Goal: Information Seeking & Learning: Learn about a topic

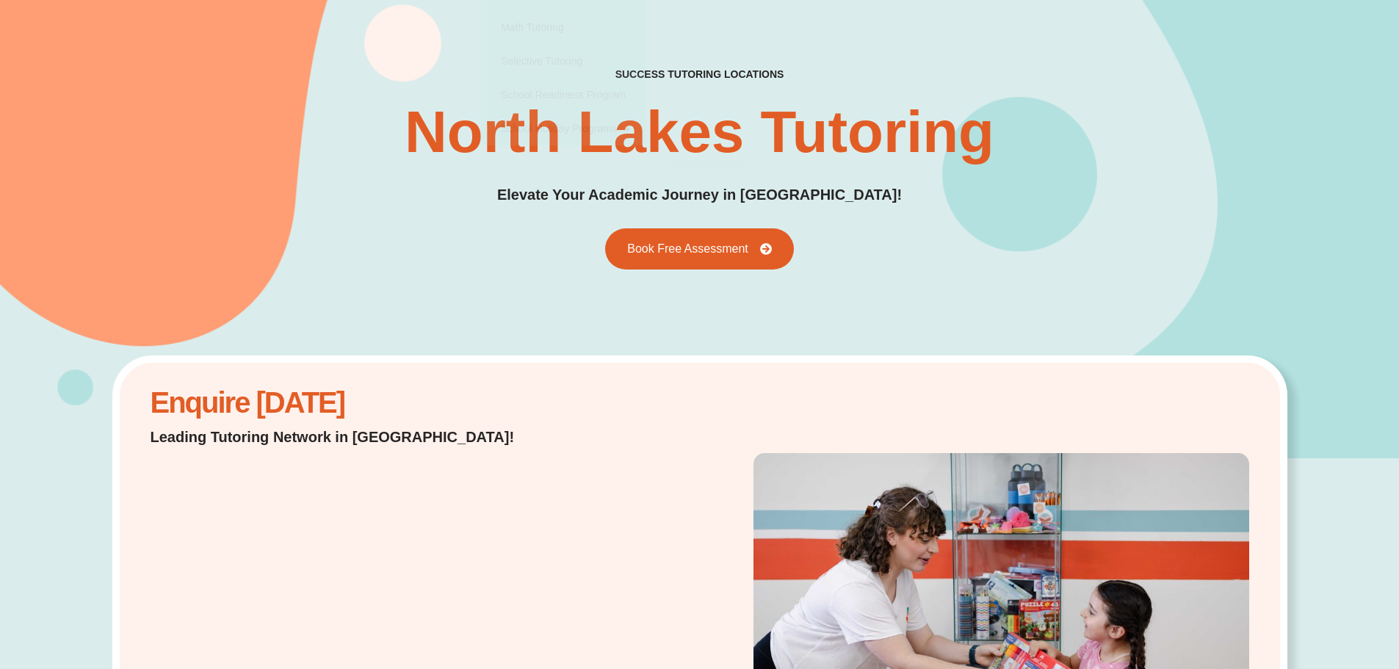
click at [431, 294] on div "success tutoring locations North Lakes Tutoring Elevate Your Academic Journey i…" at bounding box center [699, 169] width 1175 height 580
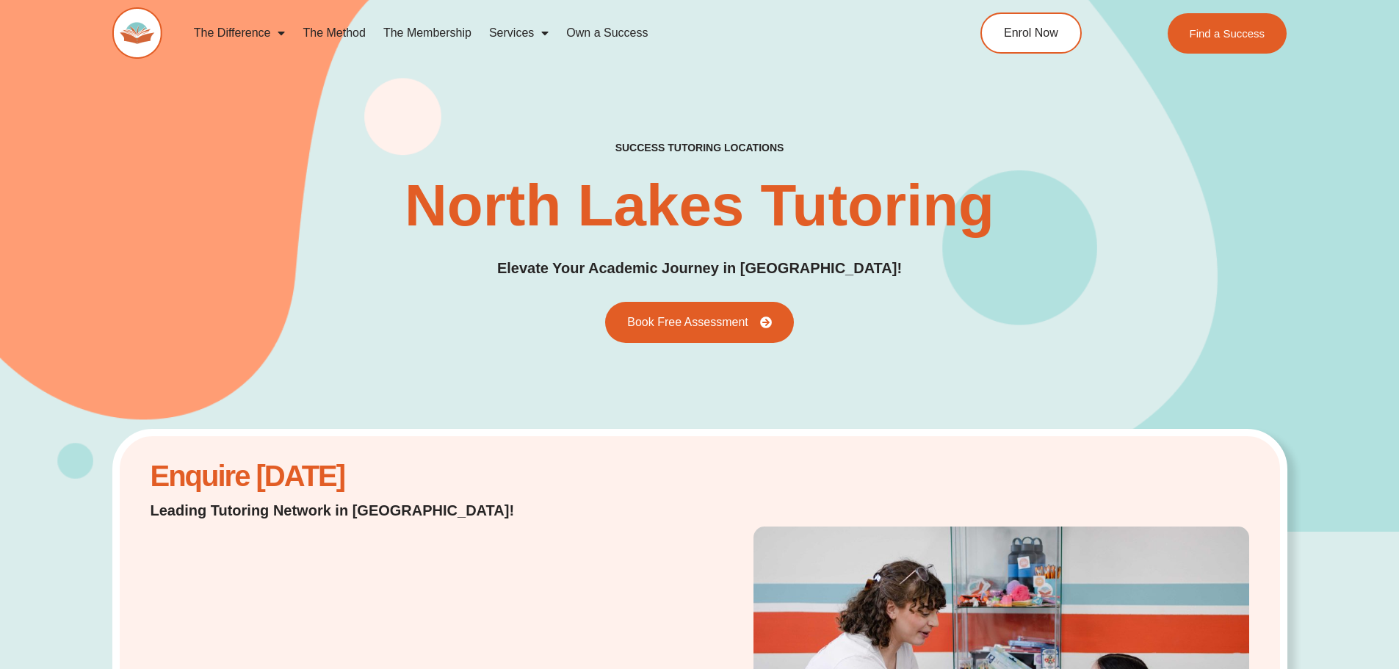
click at [311, 17] on link "The Method" at bounding box center [334, 33] width 80 height 34
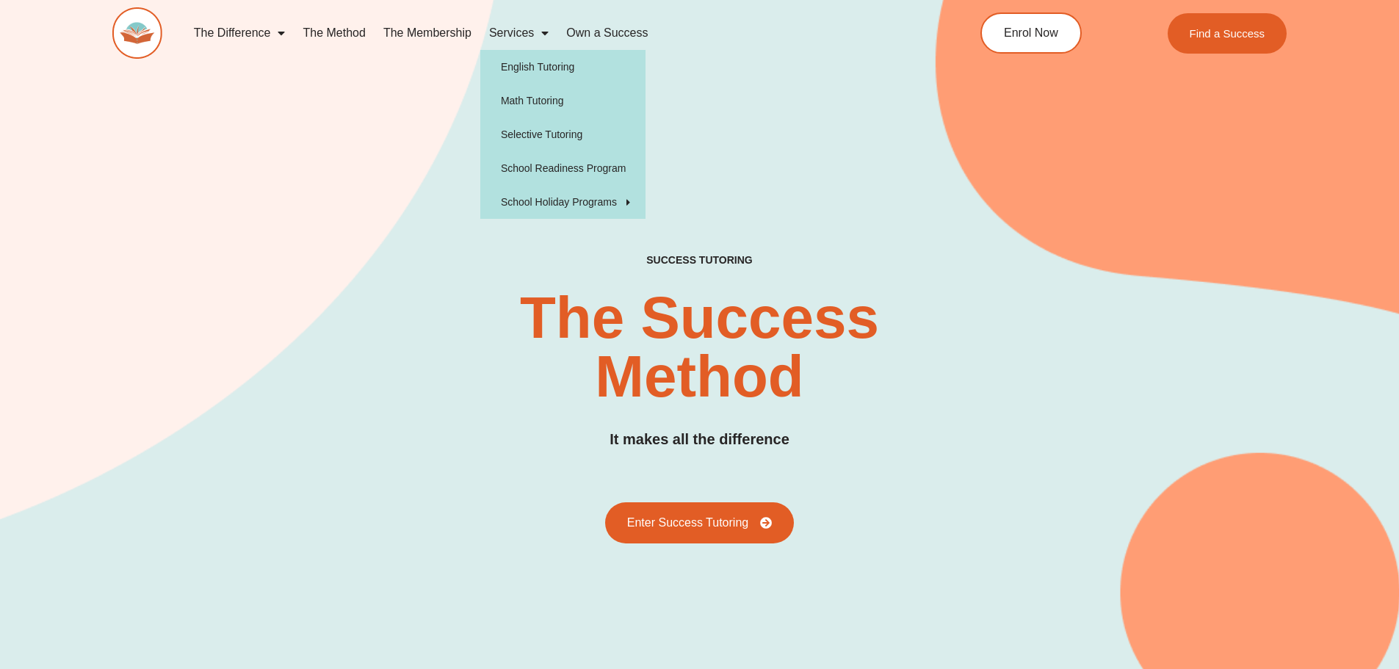
click at [535, 37] on span "Menu" at bounding box center [541, 33] width 15 height 26
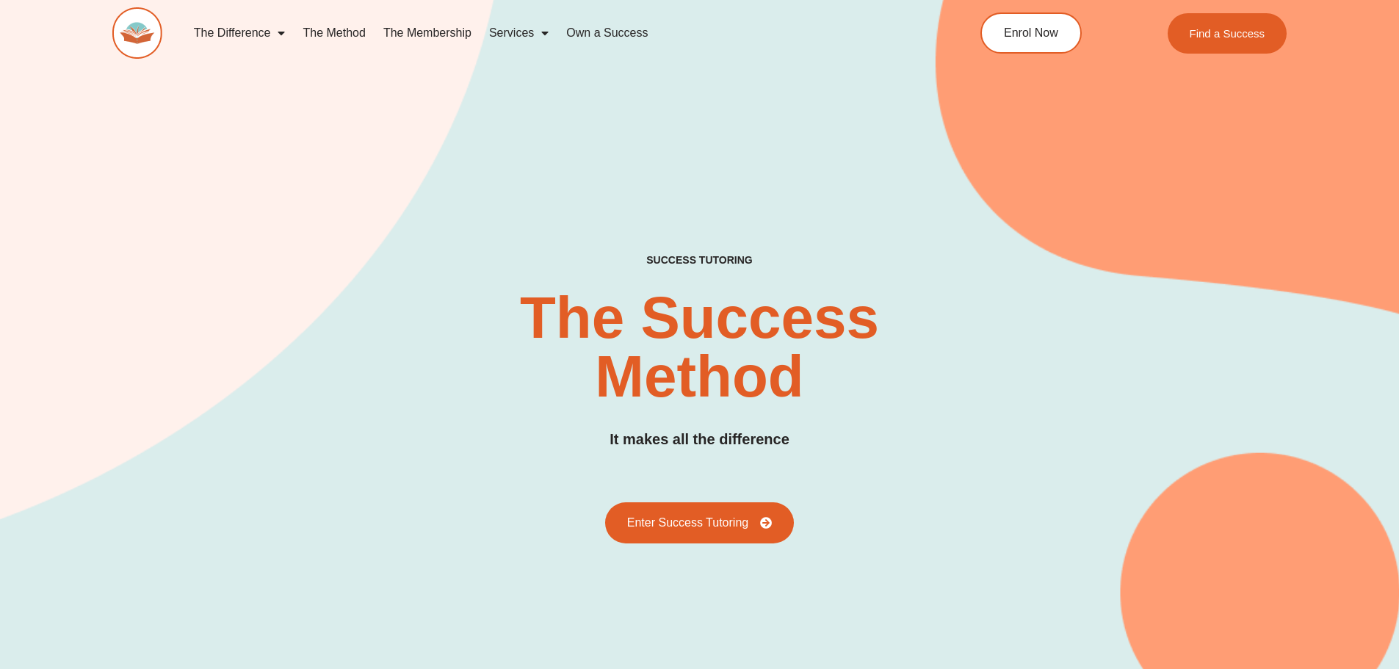
click at [418, 31] on link "The Membership" at bounding box center [427, 33] width 106 height 34
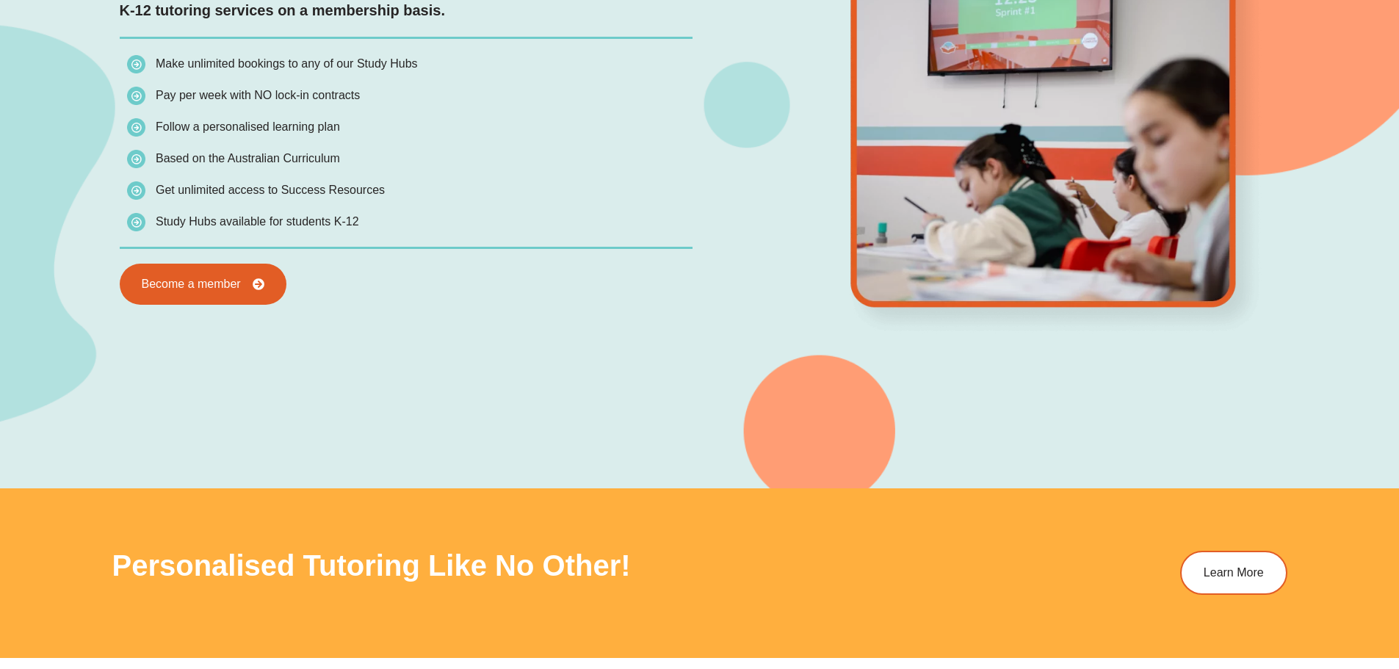
scroll to position [1542, 0]
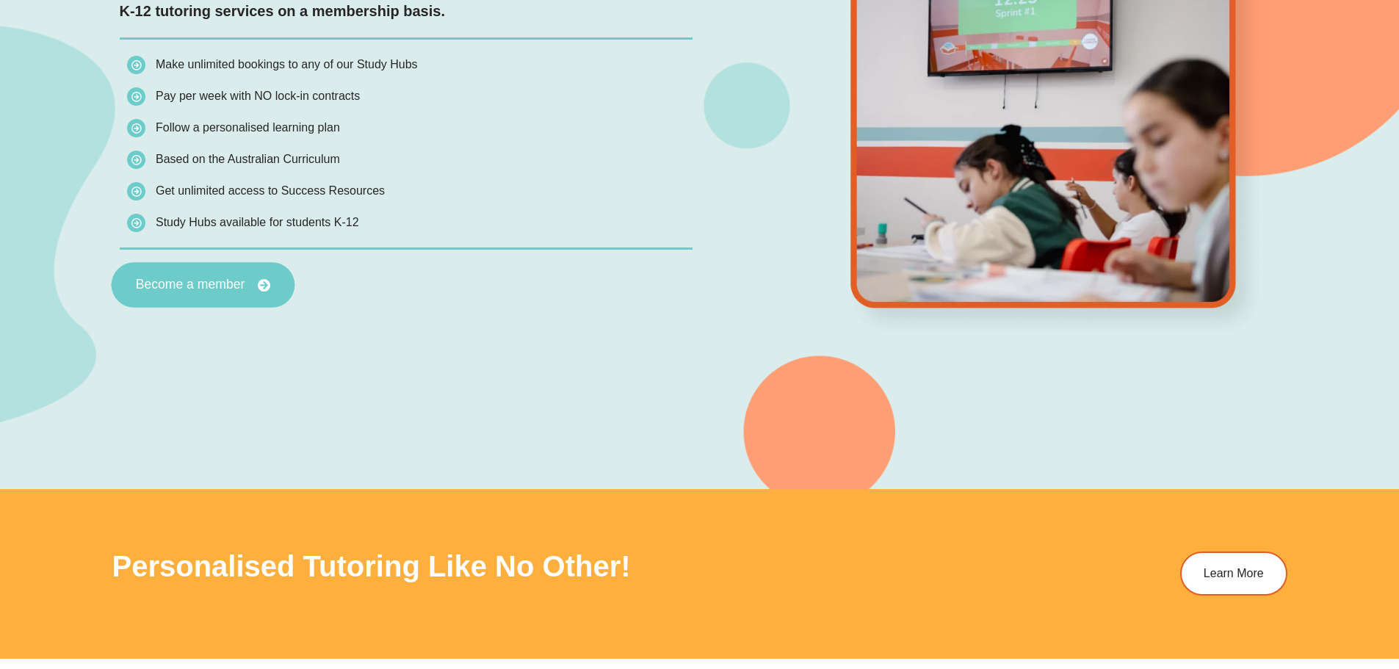
click at [248, 286] on span "Become a member" at bounding box center [202, 284] width 135 height 13
